Goal: Information Seeking & Learning: Find specific fact

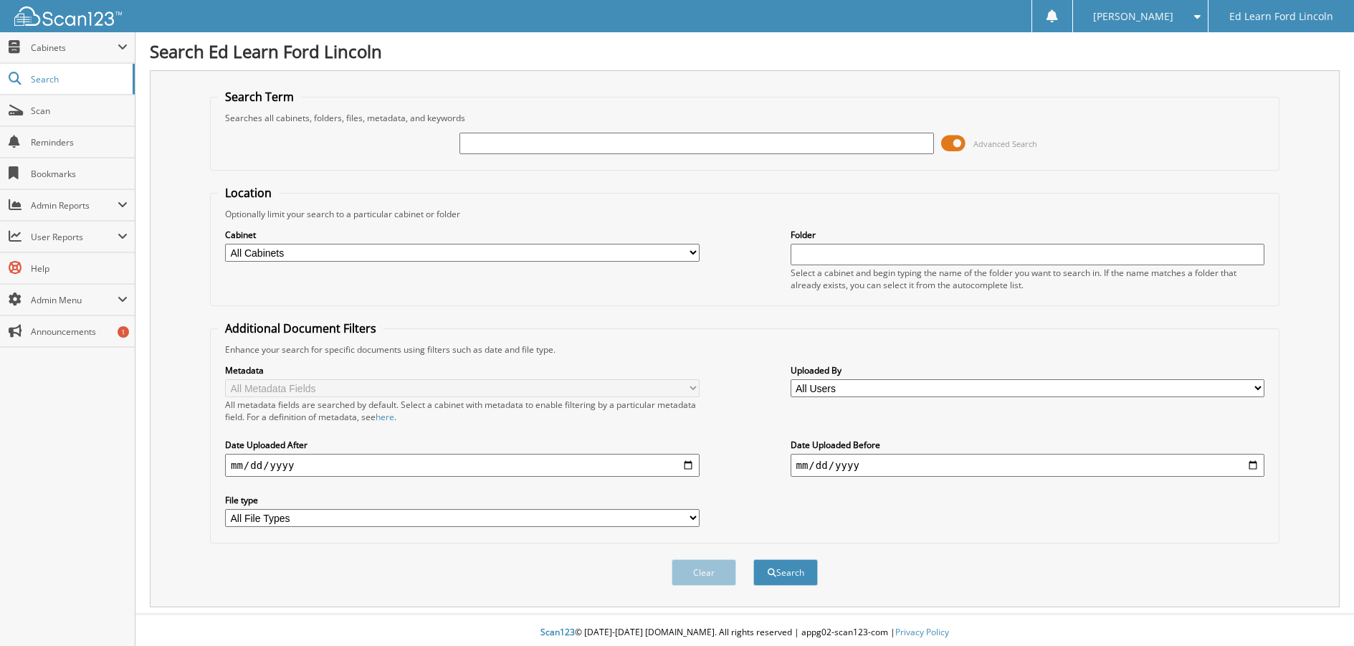
click at [516, 147] on input "text" at bounding box center [696, 143] width 474 height 21
type input "ambika"
click at [753, 559] on button "Search" at bounding box center [785, 572] width 64 height 27
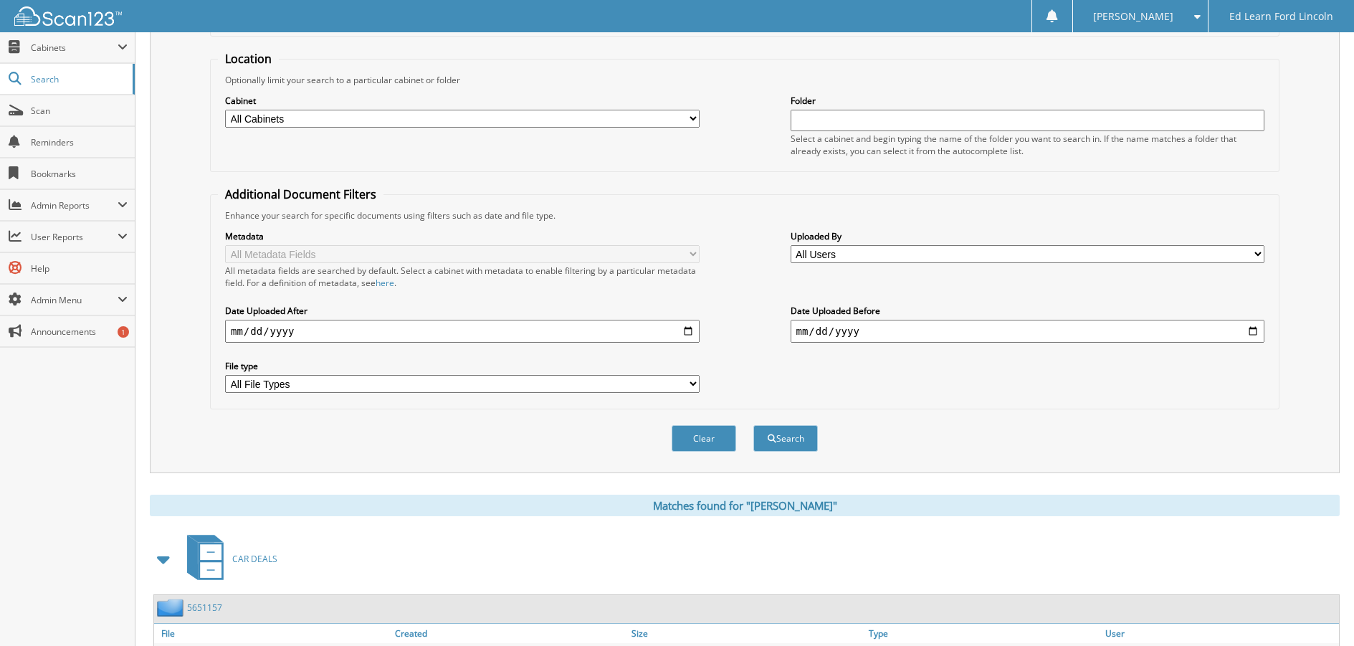
scroll to position [143, 0]
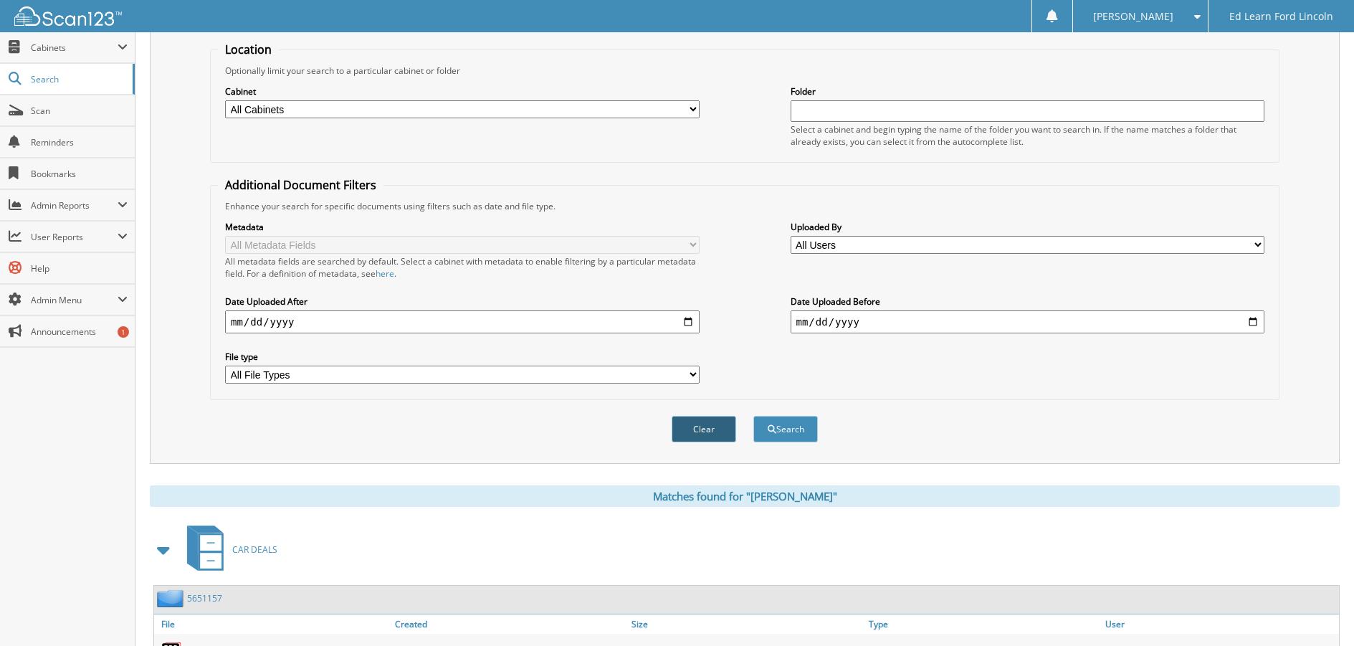
click at [703, 426] on button "Clear" at bounding box center [703, 429] width 64 height 27
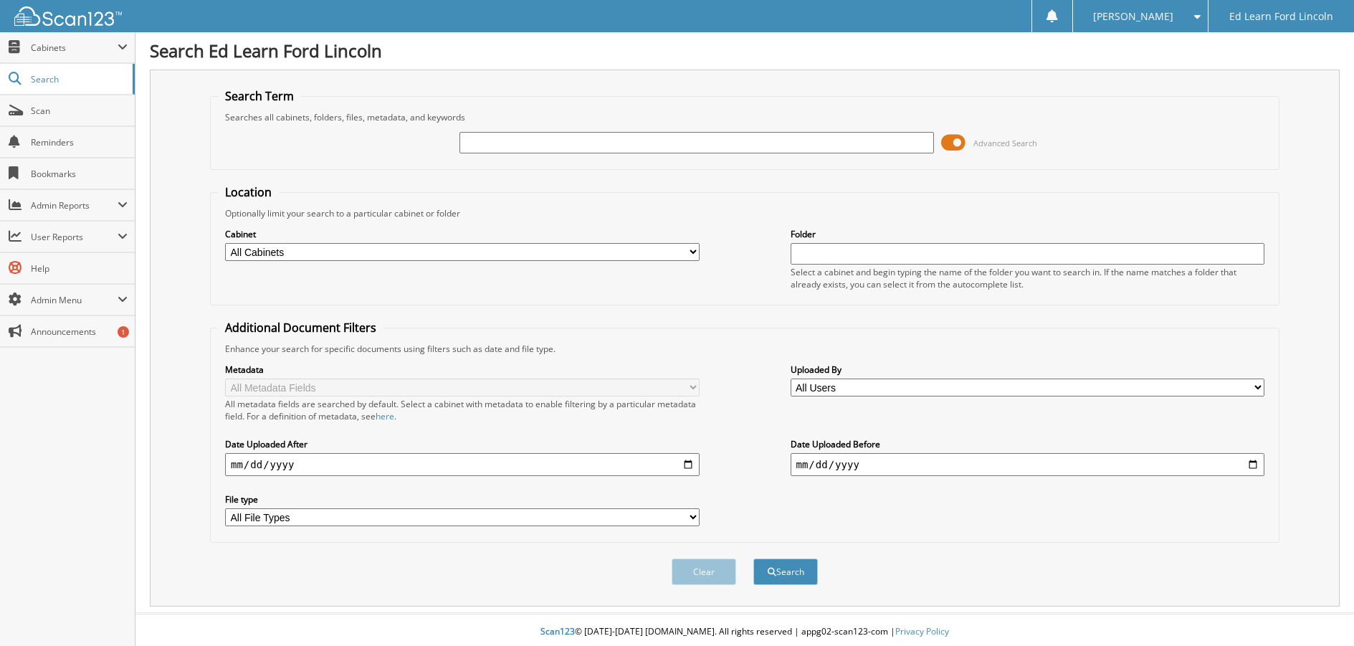
scroll to position [0, 0]
click at [586, 149] on input "text" at bounding box center [696, 143] width 474 height 21
click at [549, 148] on input "text" at bounding box center [696, 143] width 474 height 21
type input "ambika"
click at [783, 576] on button "Search" at bounding box center [785, 572] width 64 height 27
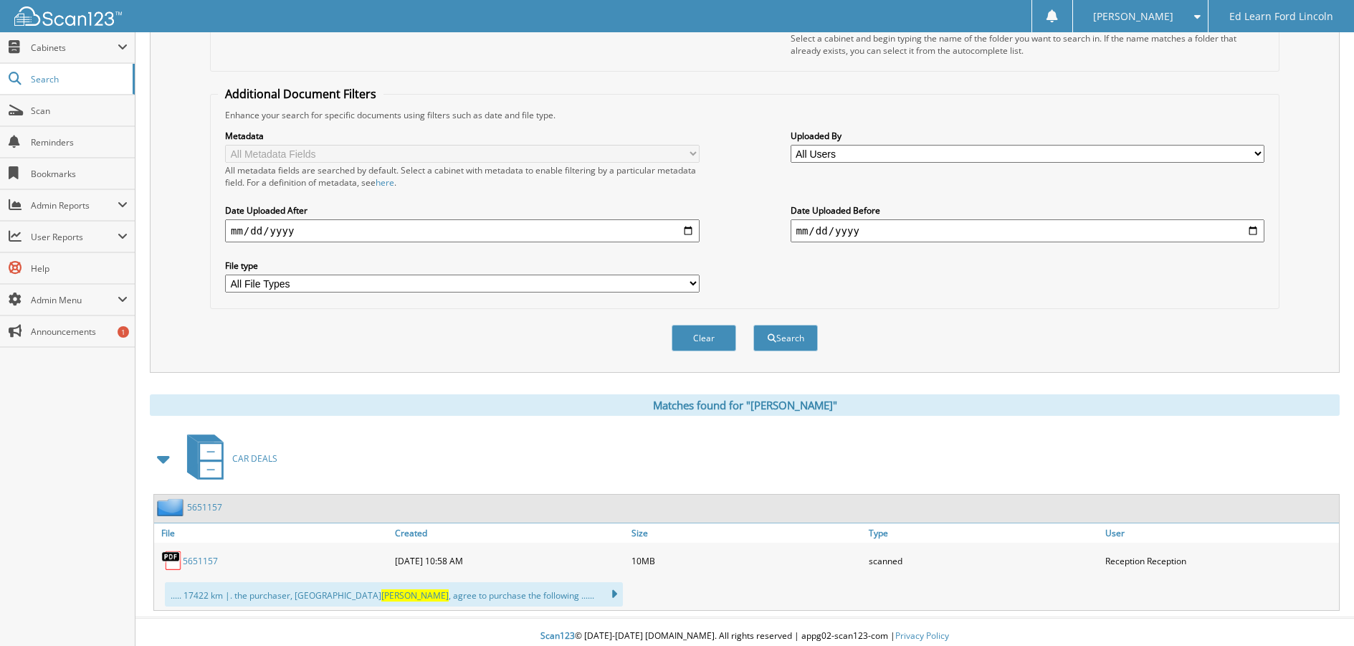
scroll to position [243, 0]
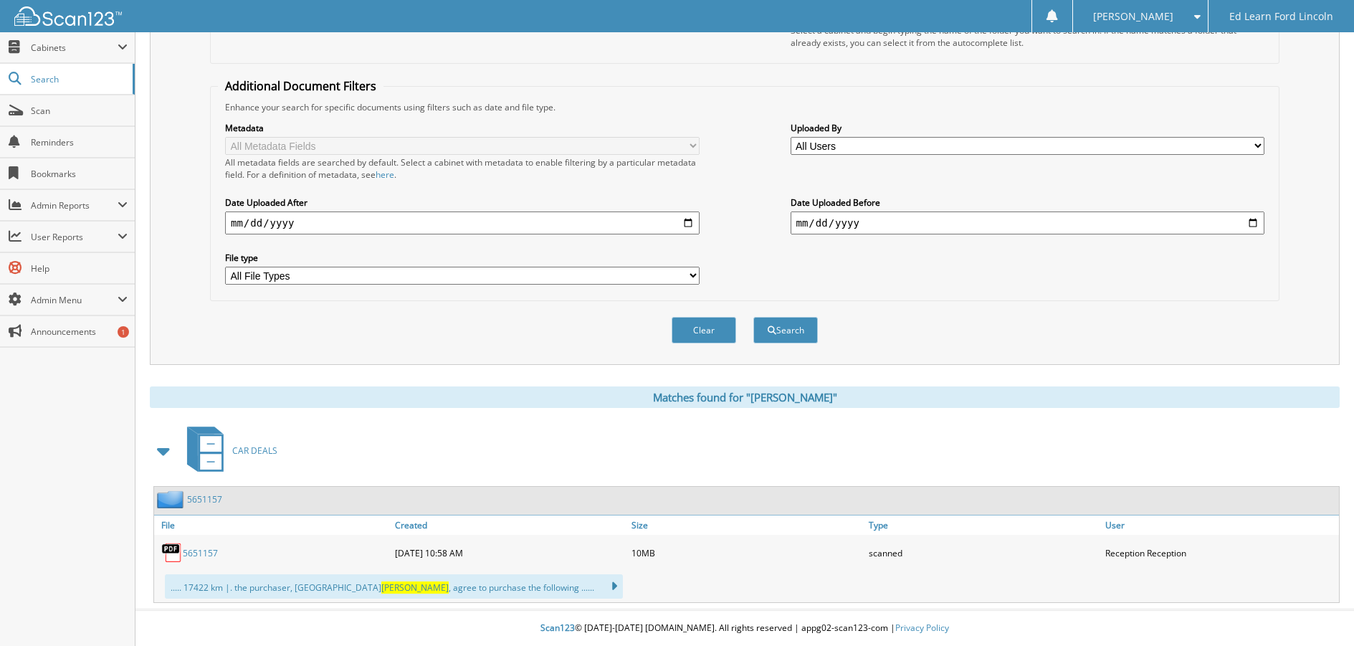
click at [199, 552] on link "5651157" at bounding box center [200, 553] width 35 height 12
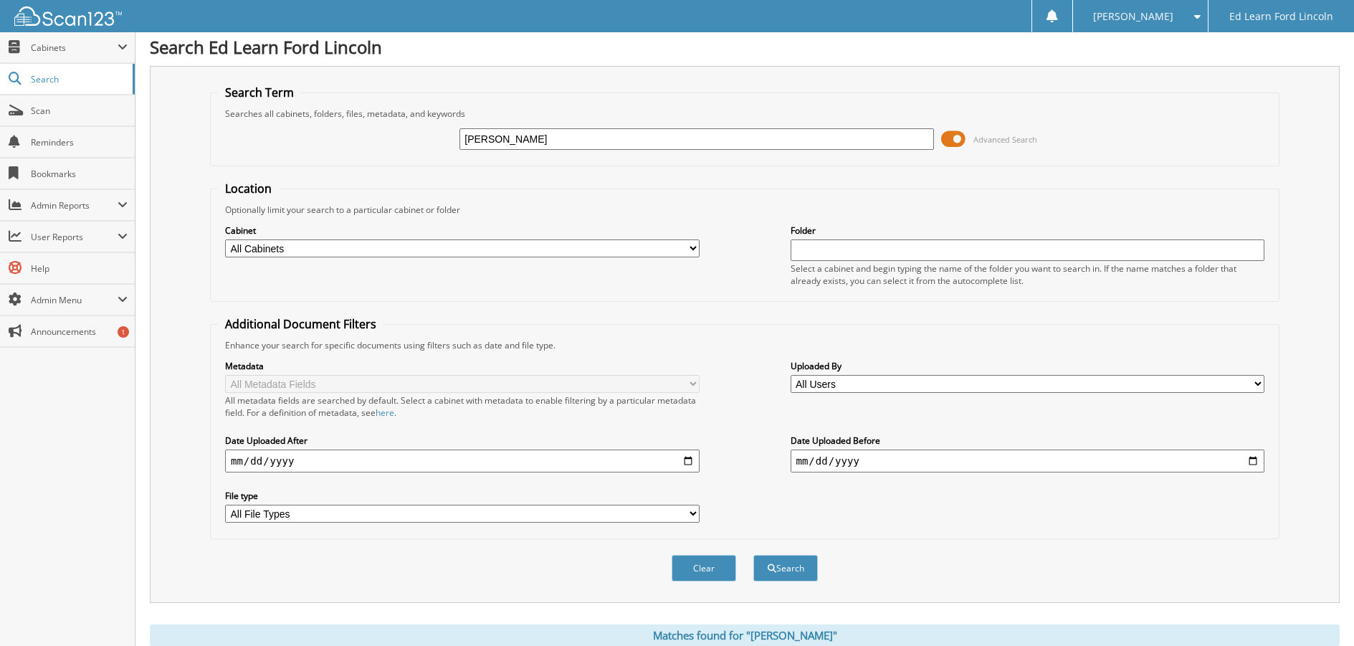
scroll to position [0, 0]
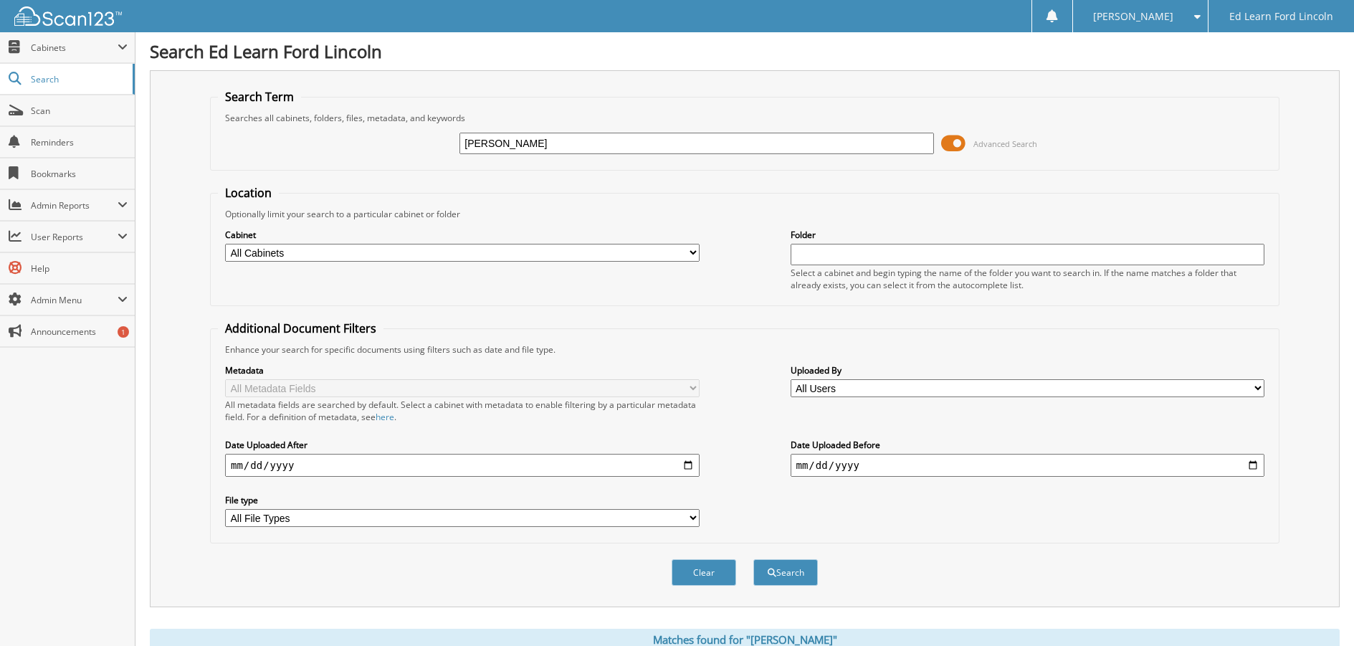
drag, startPoint x: 525, startPoint y: 141, endPoint x: 424, endPoint y: 142, distance: 101.8
click at [424, 142] on div "ambika Advanced Search" at bounding box center [744, 143] width 1053 height 39
type input "prasad"
click at [803, 574] on button "Search" at bounding box center [785, 572] width 64 height 27
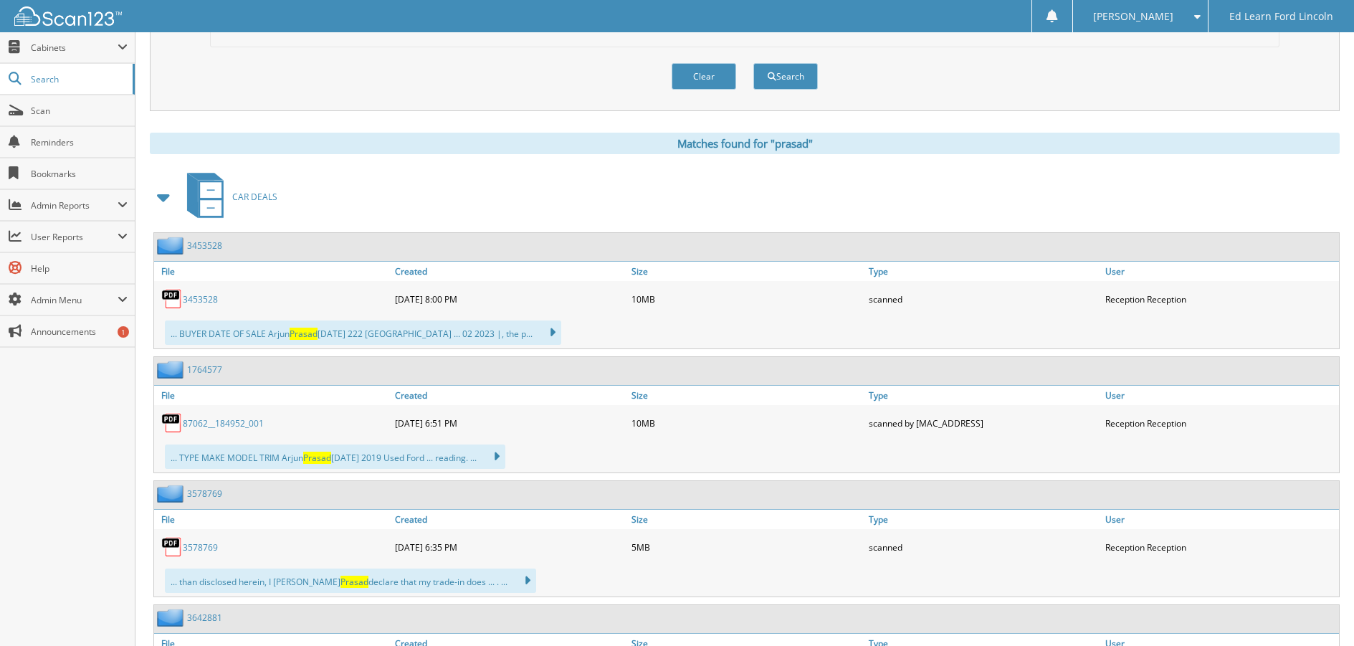
scroll to position [502, 0]
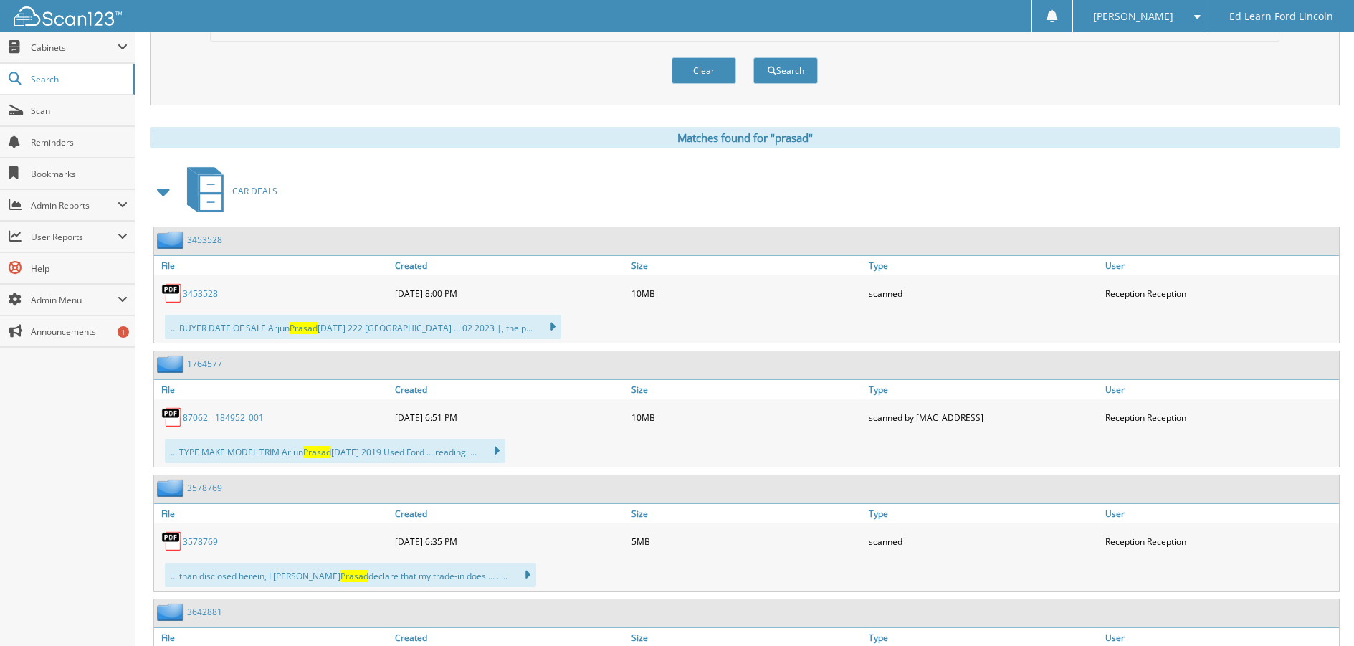
click at [203, 294] on link "3453528" at bounding box center [200, 293] width 35 height 12
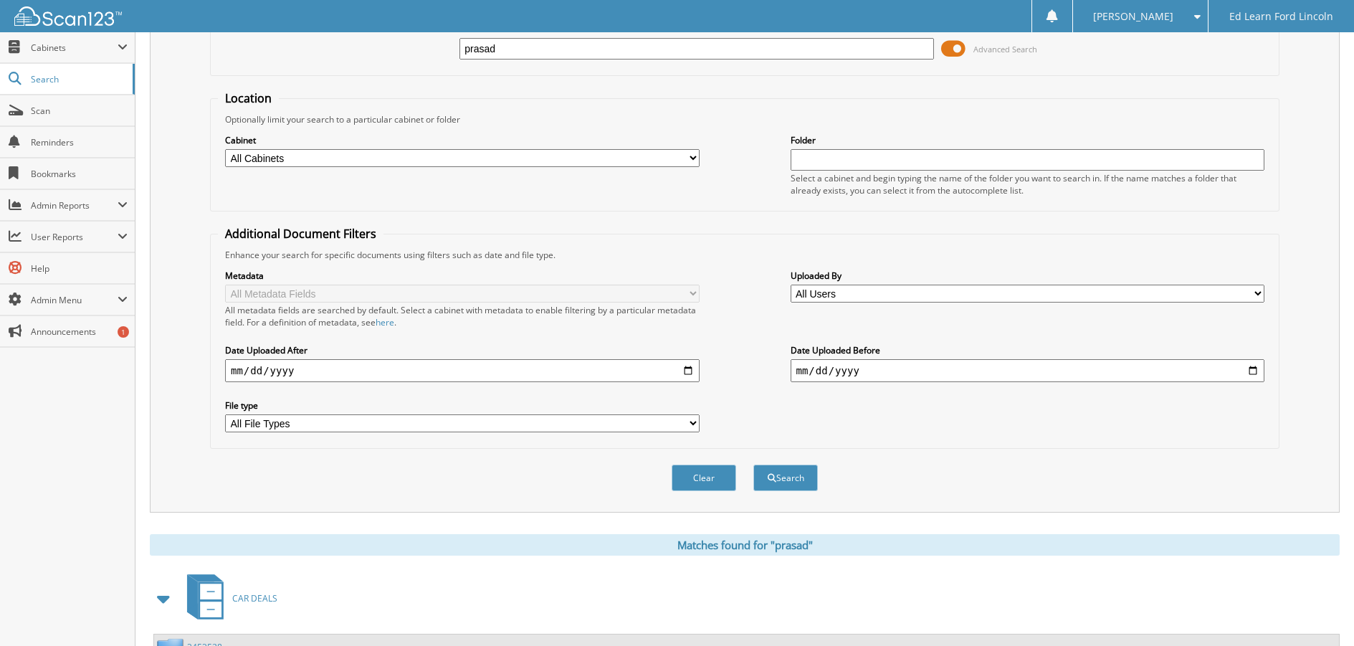
scroll to position [0, 0]
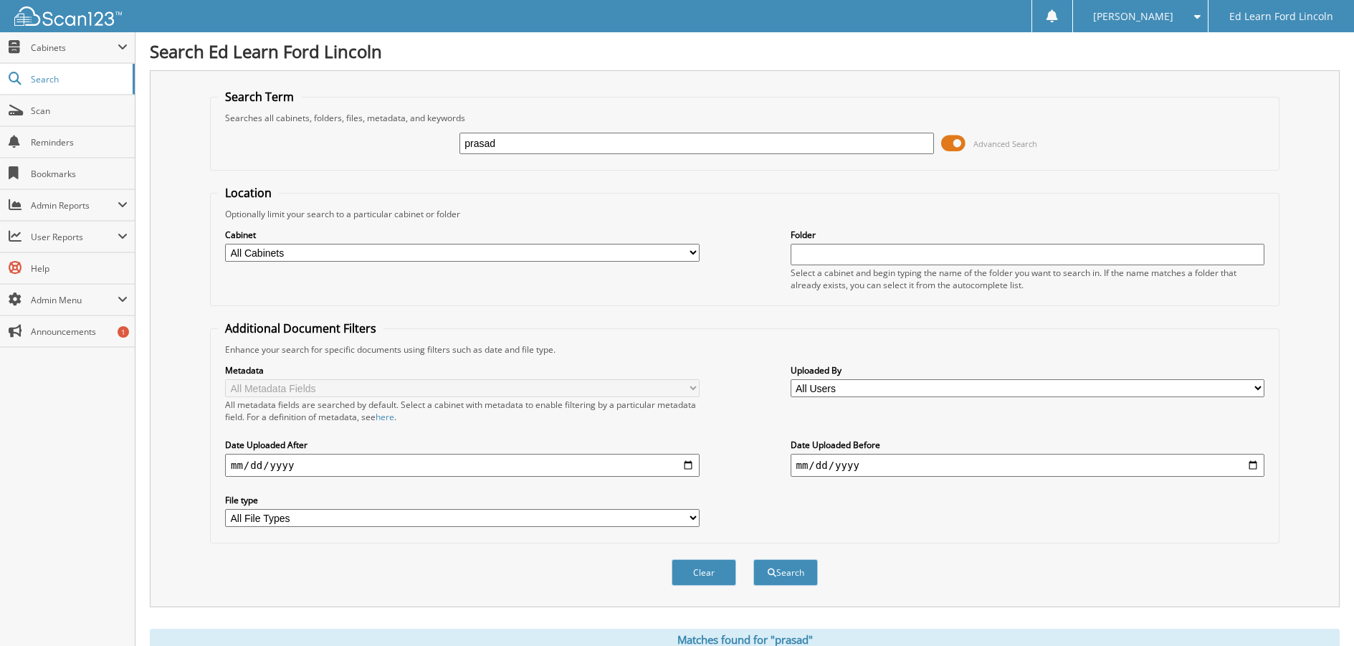
drag, startPoint x: 507, startPoint y: 145, endPoint x: 454, endPoint y: 145, distance: 53.7
click at [454, 145] on div "prasad Advanced Search" at bounding box center [744, 143] width 1053 height 39
type input "forbes"
drag, startPoint x: 454, startPoint y: 145, endPoint x: 457, endPoint y: 159, distance: 14.8
click at [456, 152] on div "forbes Advanced Search" at bounding box center [744, 143] width 1053 height 39
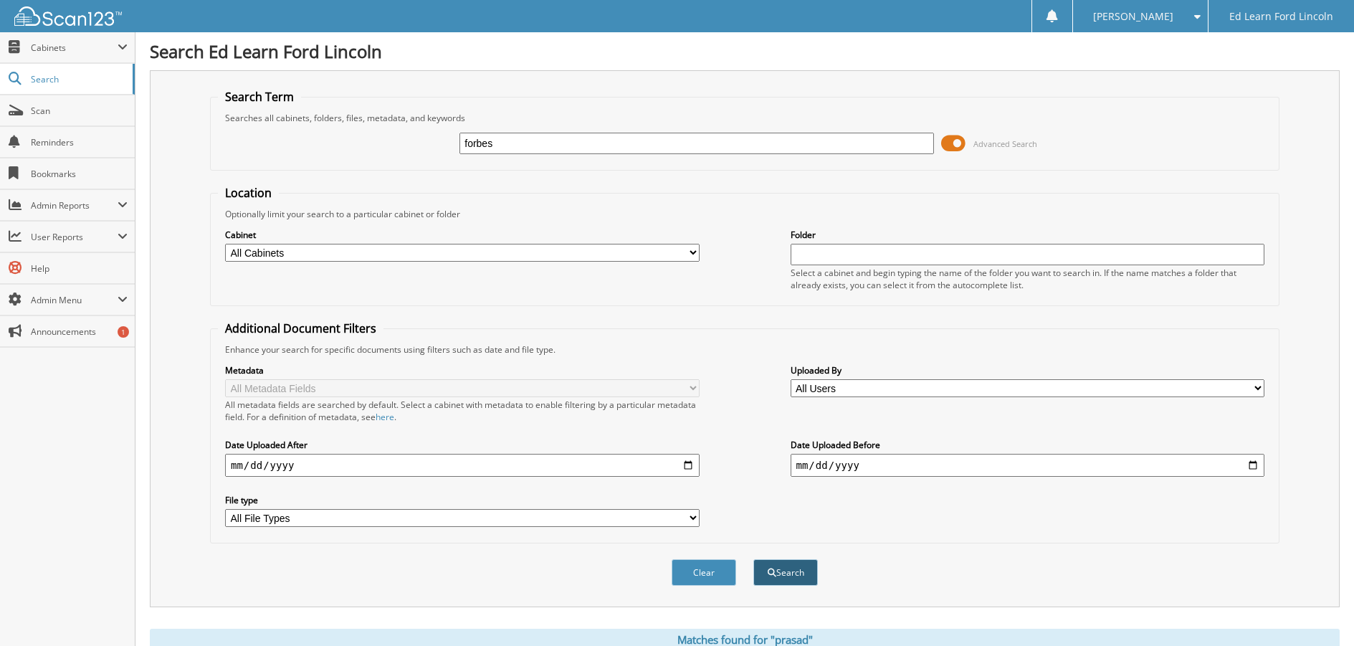
click at [799, 573] on button "Search" at bounding box center [785, 572] width 64 height 27
drag, startPoint x: 512, startPoint y: 146, endPoint x: 436, endPoint y: 148, distance: 76.7
click at [436, 148] on div "forbes Advanced Search" at bounding box center [744, 143] width 1053 height 39
type input "[PERSON_NAME]"
click at [783, 570] on button "Search" at bounding box center [785, 572] width 64 height 27
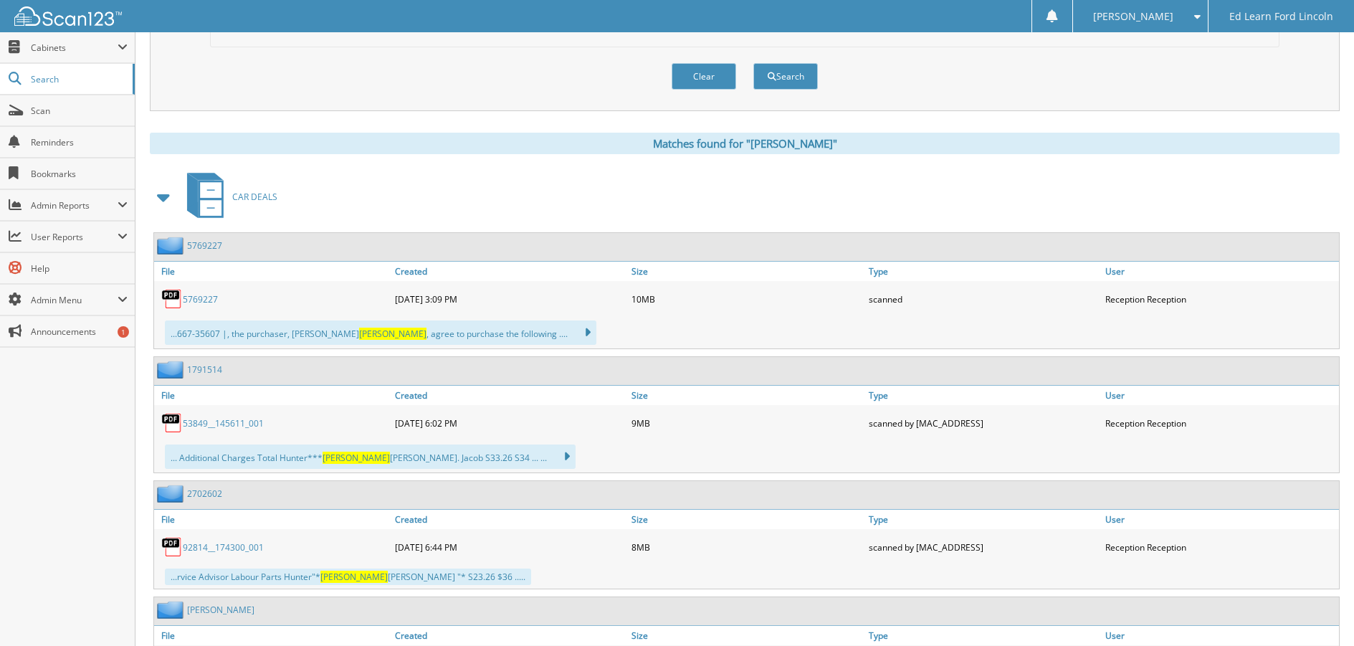
scroll to position [502, 0]
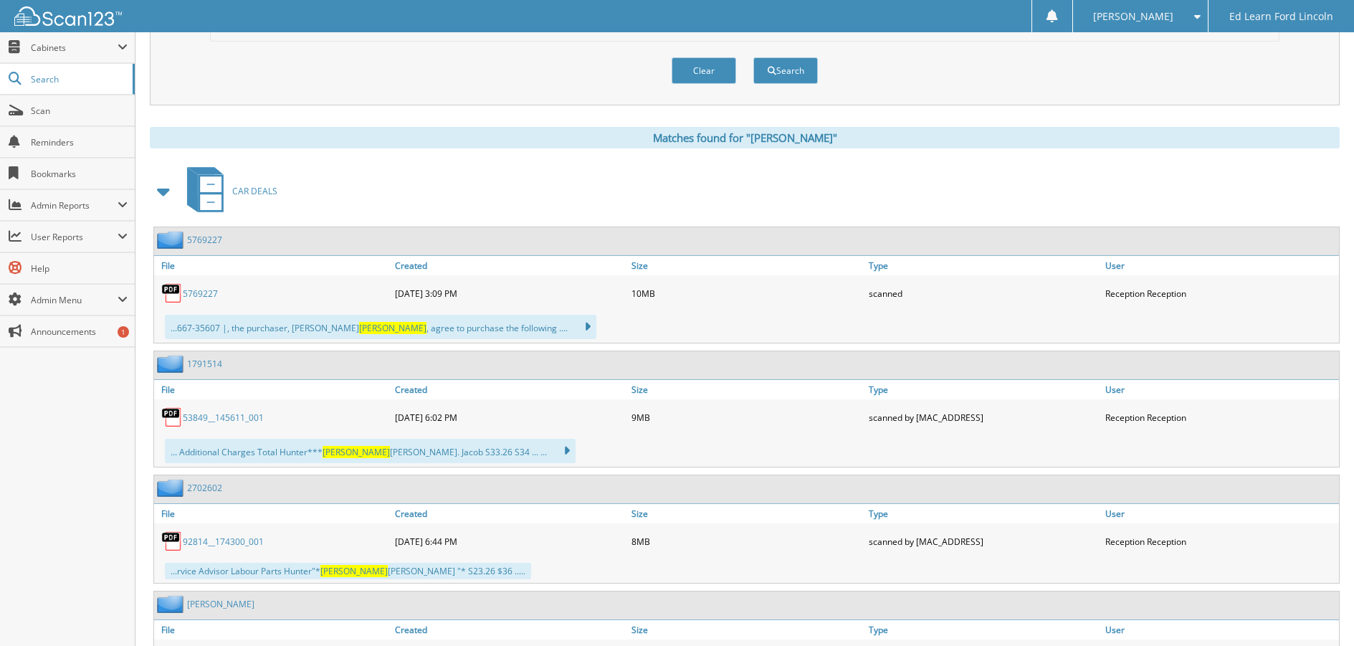
click at [196, 295] on link "5769227" at bounding box center [200, 293] width 35 height 12
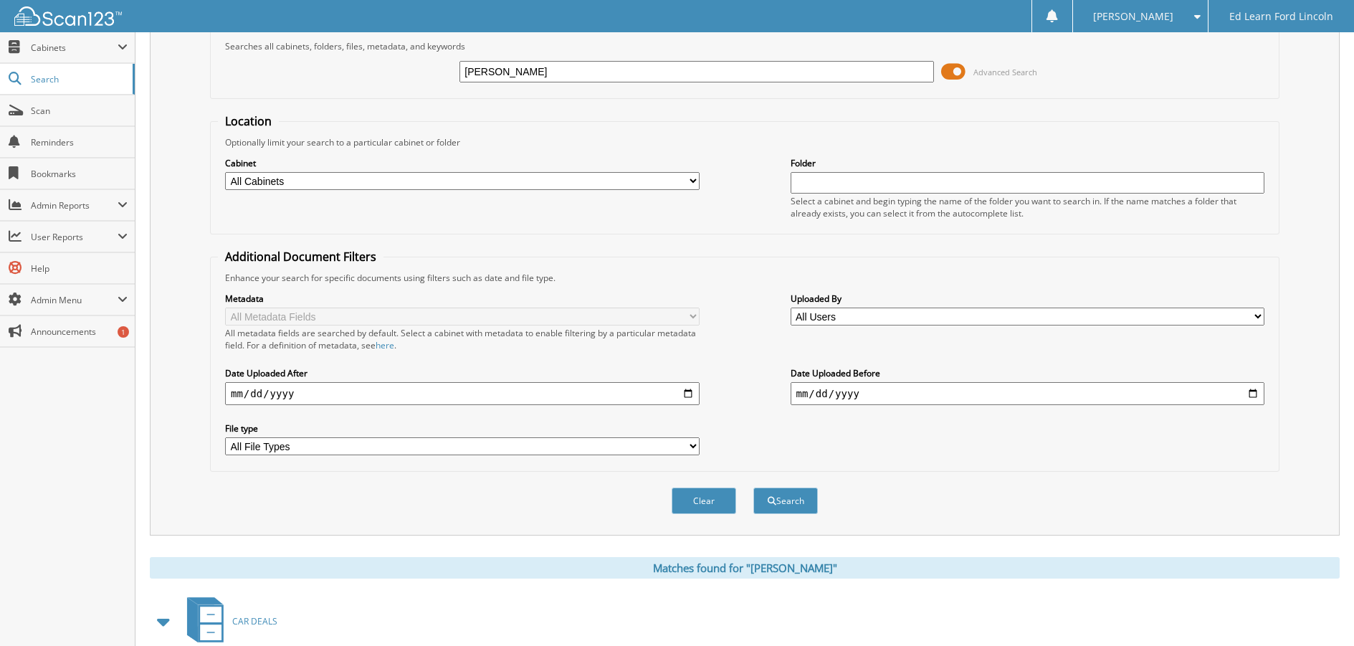
scroll to position [0, 0]
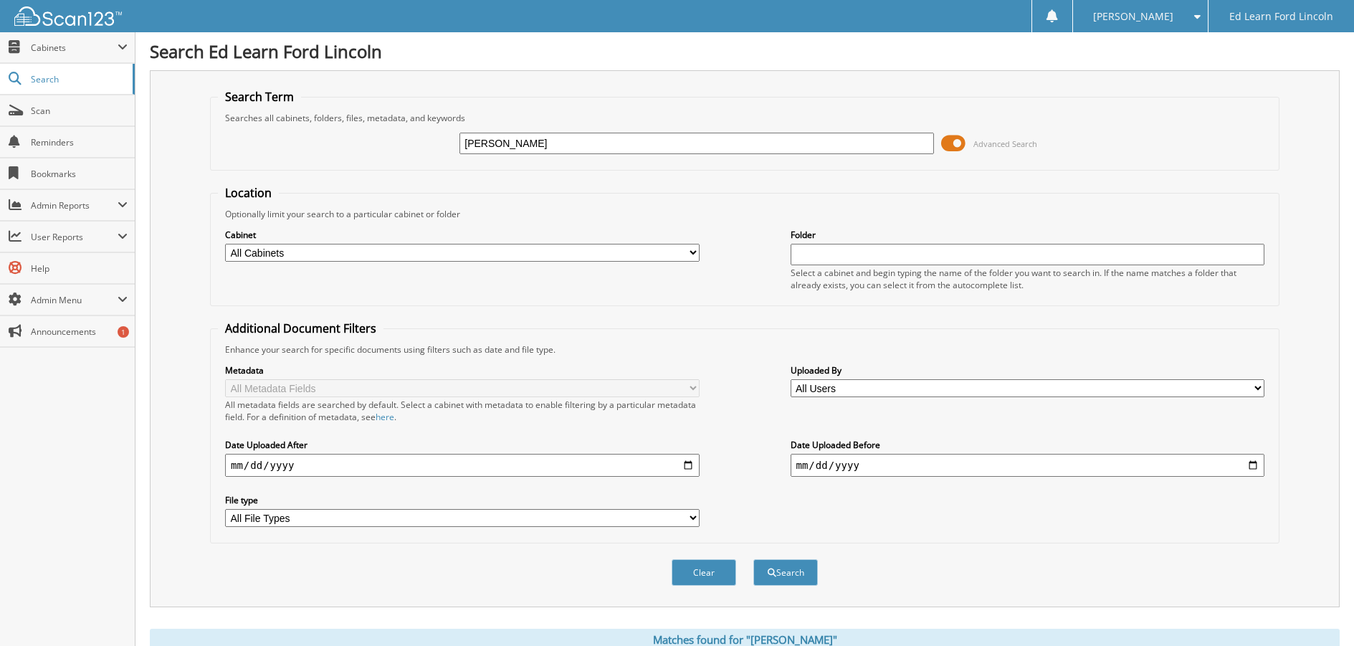
drag, startPoint x: 563, startPoint y: 151, endPoint x: 396, endPoint y: 148, distance: 167.7
click at [396, 148] on div "southwell Advanced Search" at bounding box center [744, 143] width 1053 height 39
type input "[PERSON_NAME]"
click at [798, 579] on button "Search" at bounding box center [785, 572] width 64 height 27
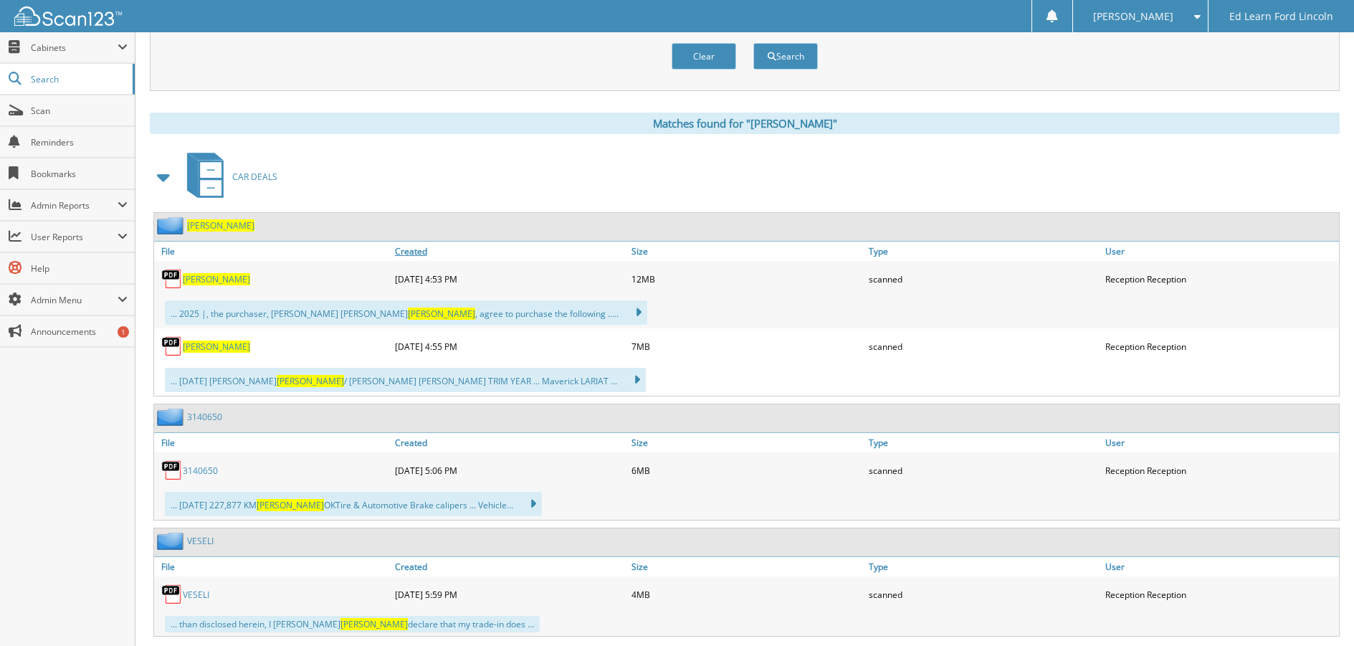
scroll to position [502, 0]
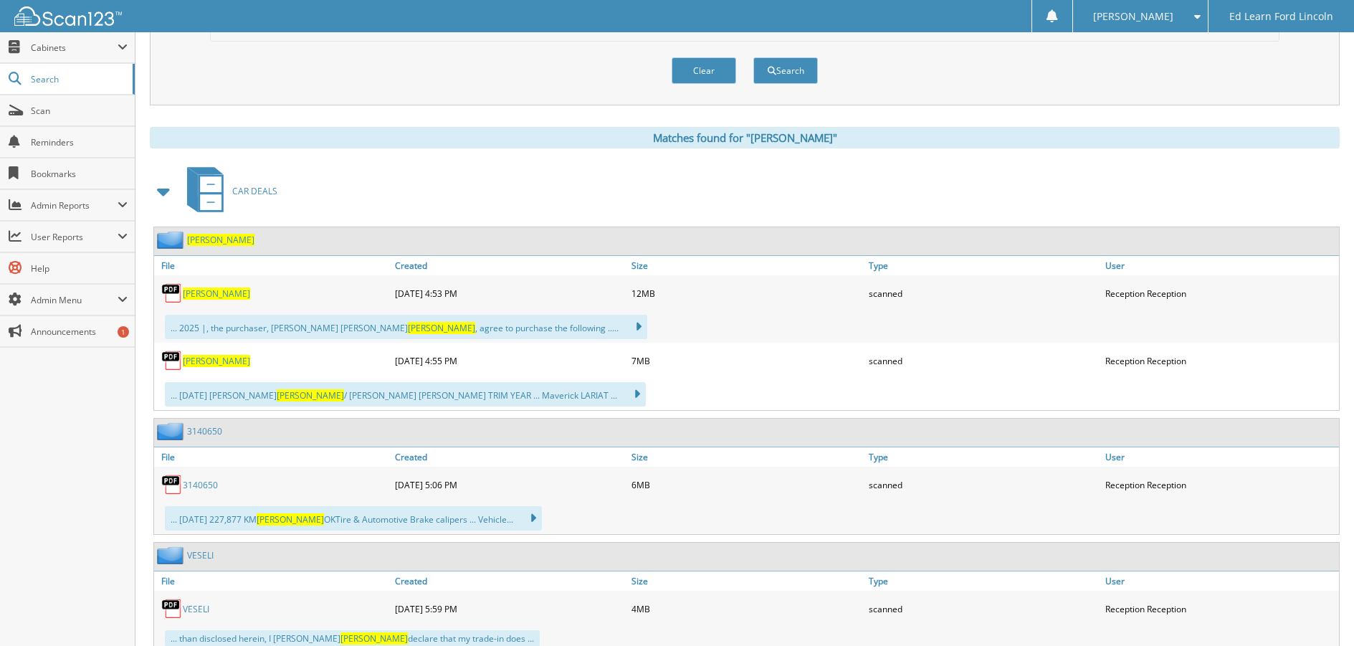
click at [181, 361] on img at bounding box center [171, 360] width 21 height 21
click at [207, 361] on span "[PERSON_NAME]" at bounding box center [216, 361] width 67 height 12
click at [173, 363] on img at bounding box center [171, 360] width 21 height 21
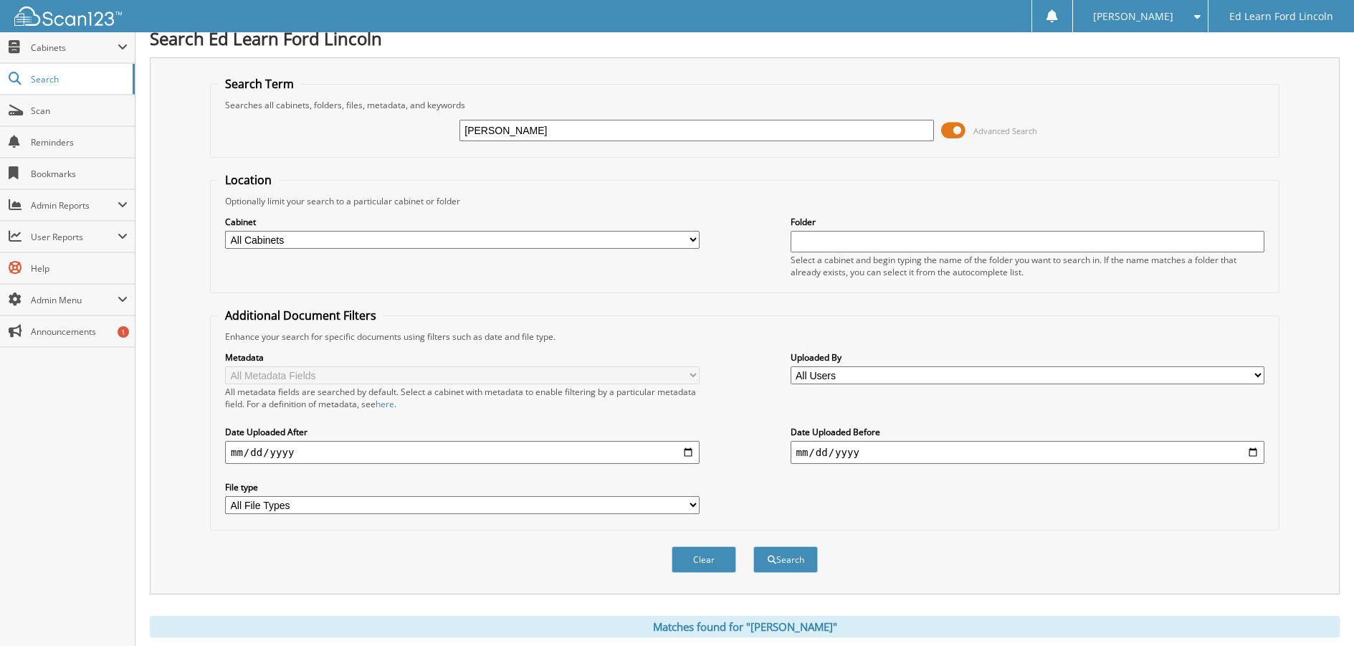
scroll to position [0, 0]
